Goal: Task Accomplishment & Management: Manage account settings

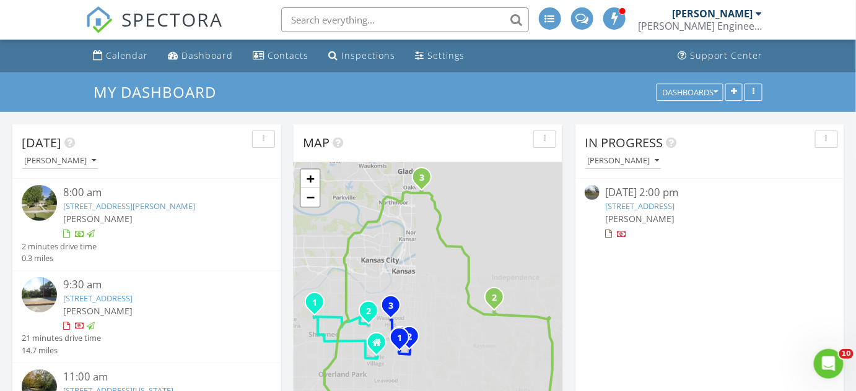
click at [622, 208] on link "[STREET_ADDRESS]" at bounding box center [640, 206] width 69 height 11
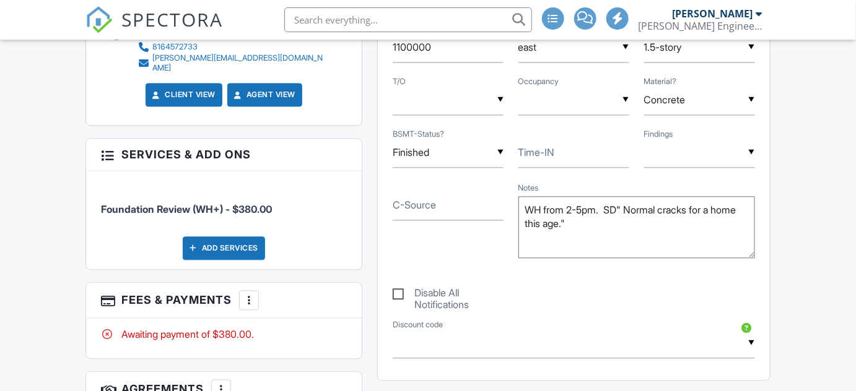
scroll to position [844, 0]
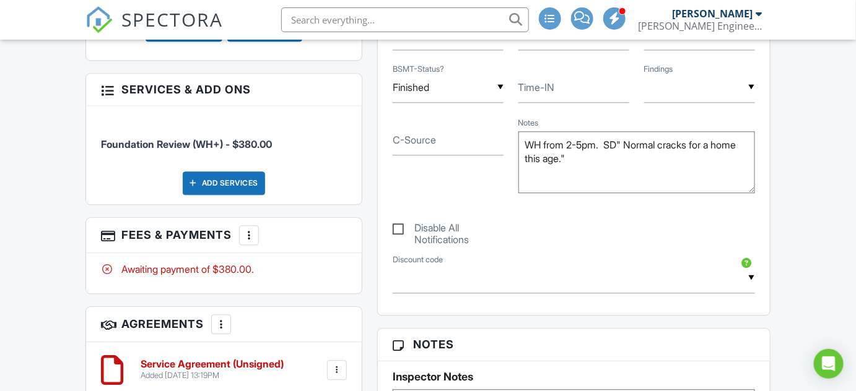
click at [244, 229] on div at bounding box center [249, 235] width 12 height 12
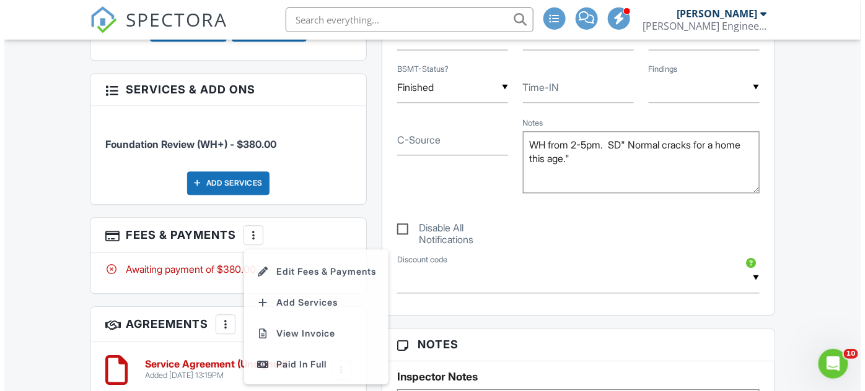
scroll to position [0, 0]
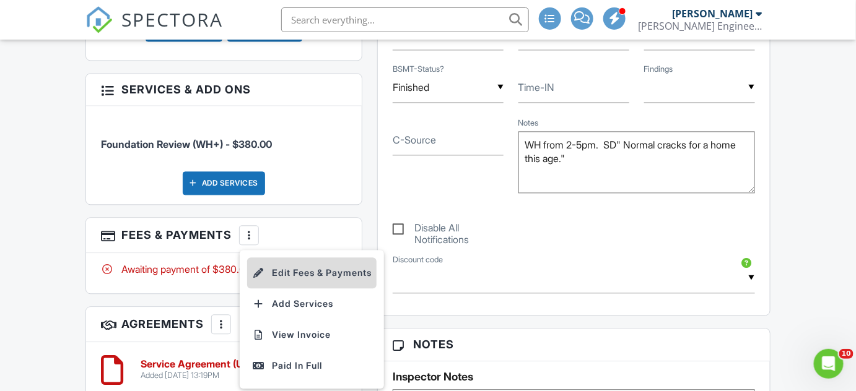
click at [278, 258] on li "Edit Fees & Payments" at bounding box center [311, 273] width 129 height 31
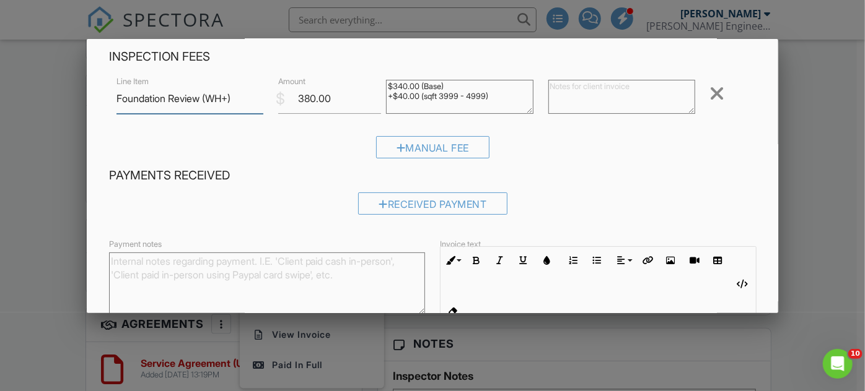
scroll to position [112, 0]
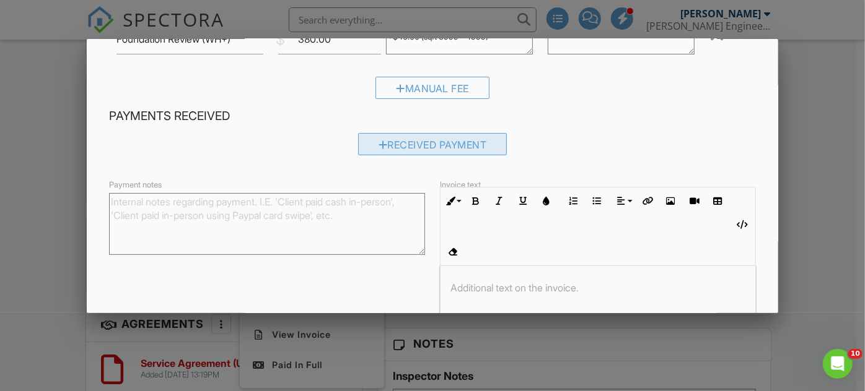
click at [396, 142] on div "Received Payment" at bounding box center [432, 144] width 149 height 22
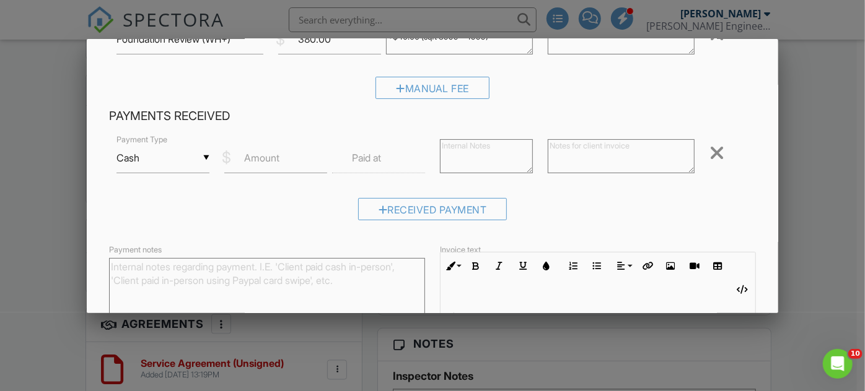
click at [203, 155] on div "▼ Cash Cash Check On-Site Card Other Cash Check On-Site Card Other" at bounding box center [162, 158] width 93 height 30
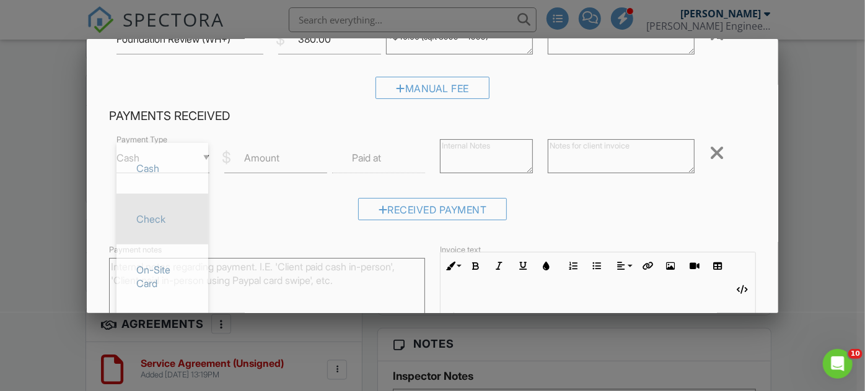
click at [138, 212] on span "Check" at bounding box center [162, 219] width 72 height 31
type input "Check"
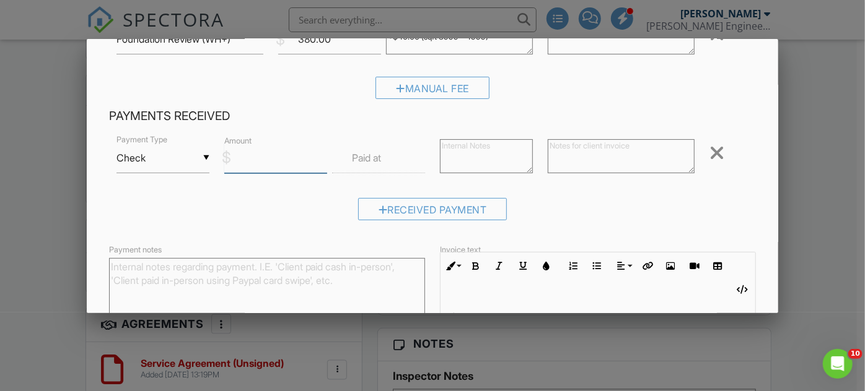
click at [287, 157] on input "Amount" at bounding box center [275, 158] width 103 height 30
type input "380"
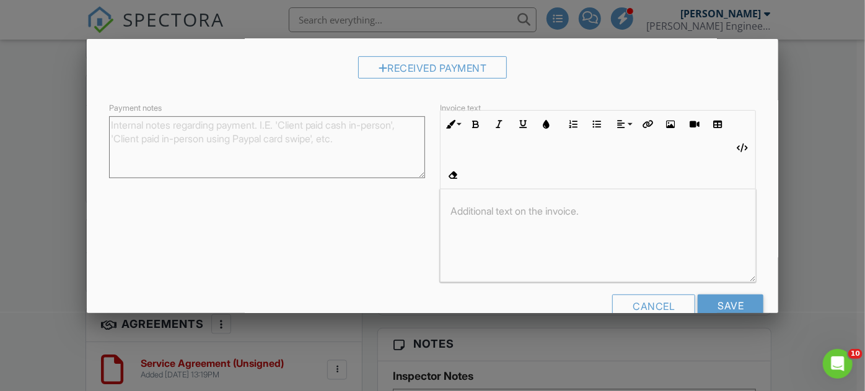
scroll to position [258, 0]
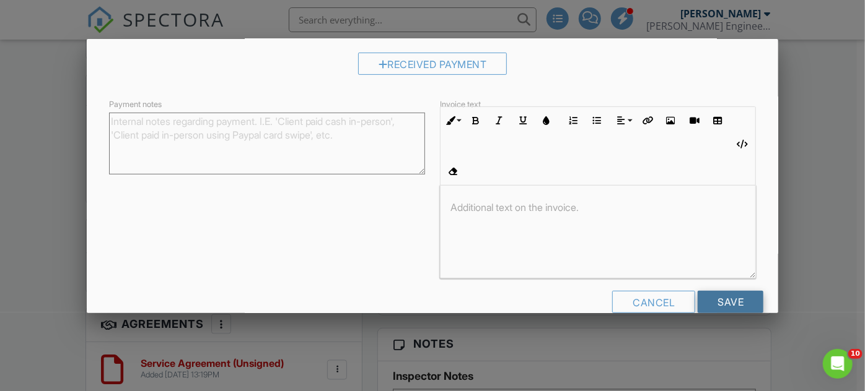
type textarea "check #4373"
click at [712, 291] on input "Save" at bounding box center [730, 302] width 66 height 22
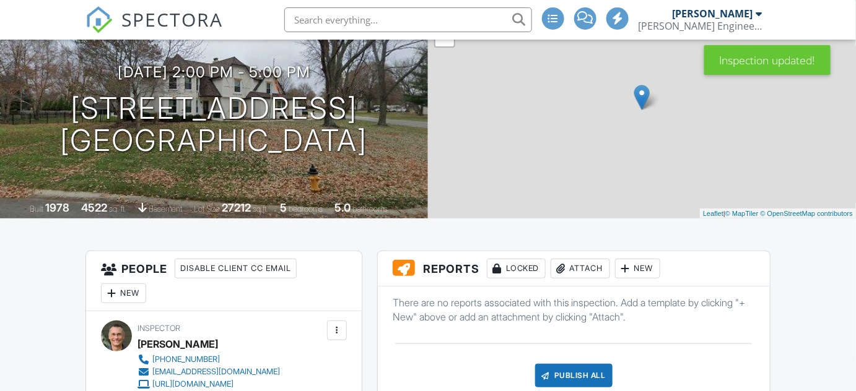
click at [584, 269] on div "Attach" at bounding box center [580, 269] width 59 height 20
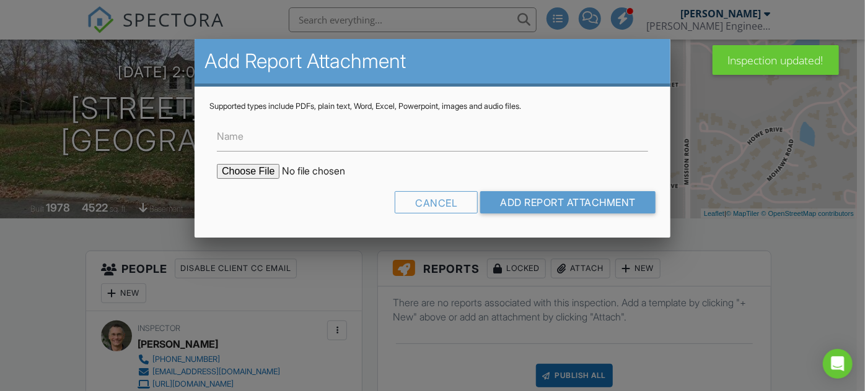
click at [251, 170] on input "file" at bounding box center [322, 171] width 211 height 15
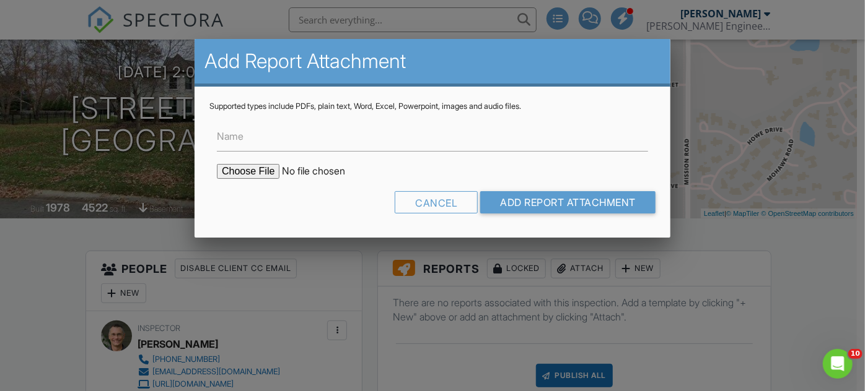
type input "C:\fakepath\SE_13804 Alhambra Street, Overland Park, KS 66224.pdf"
click at [550, 202] on input "Add Report Attachment" at bounding box center [567, 202] width 175 height 22
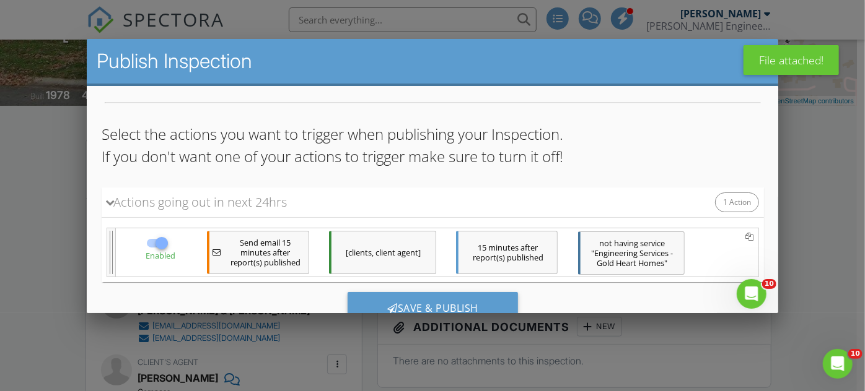
scroll to position [72, 0]
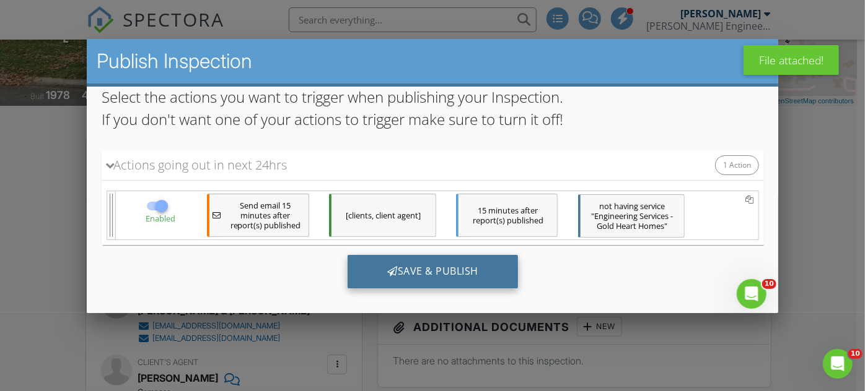
click at [393, 271] on div "Save & Publish" at bounding box center [432, 271] width 170 height 33
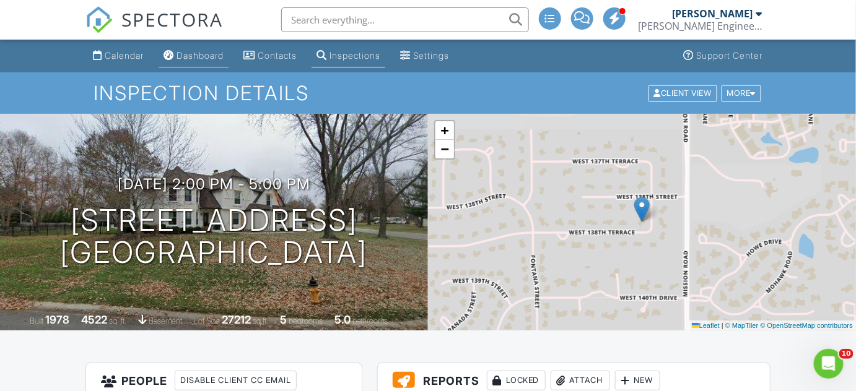
click at [195, 58] on div "Dashboard" at bounding box center [199, 55] width 47 height 11
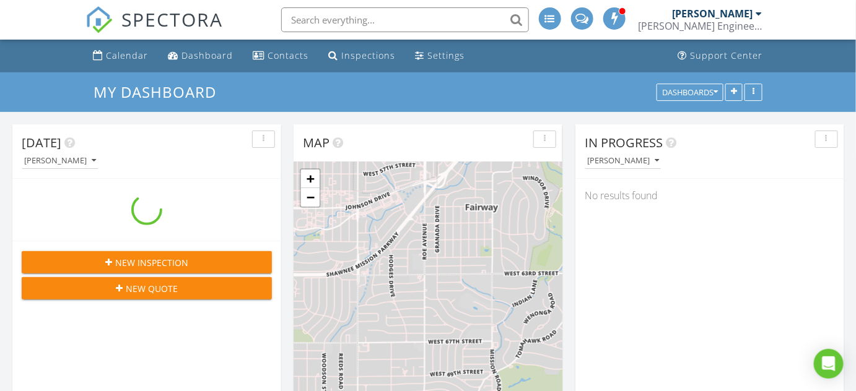
scroll to position [1021, 874]
